Goal: Task Accomplishment & Management: Use online tool/utility

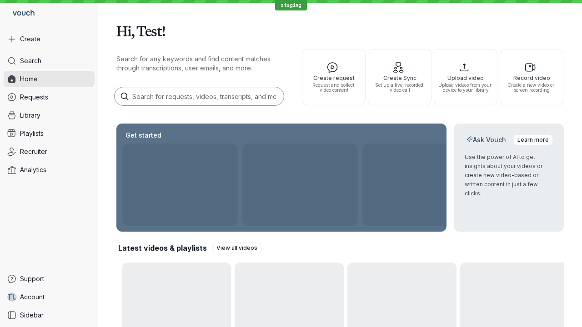
click at [49, 39] on button "Create" at bounding box center [49, 39] width 91 height 16
